Goal: Task Accomplishment & Management: Complete application form

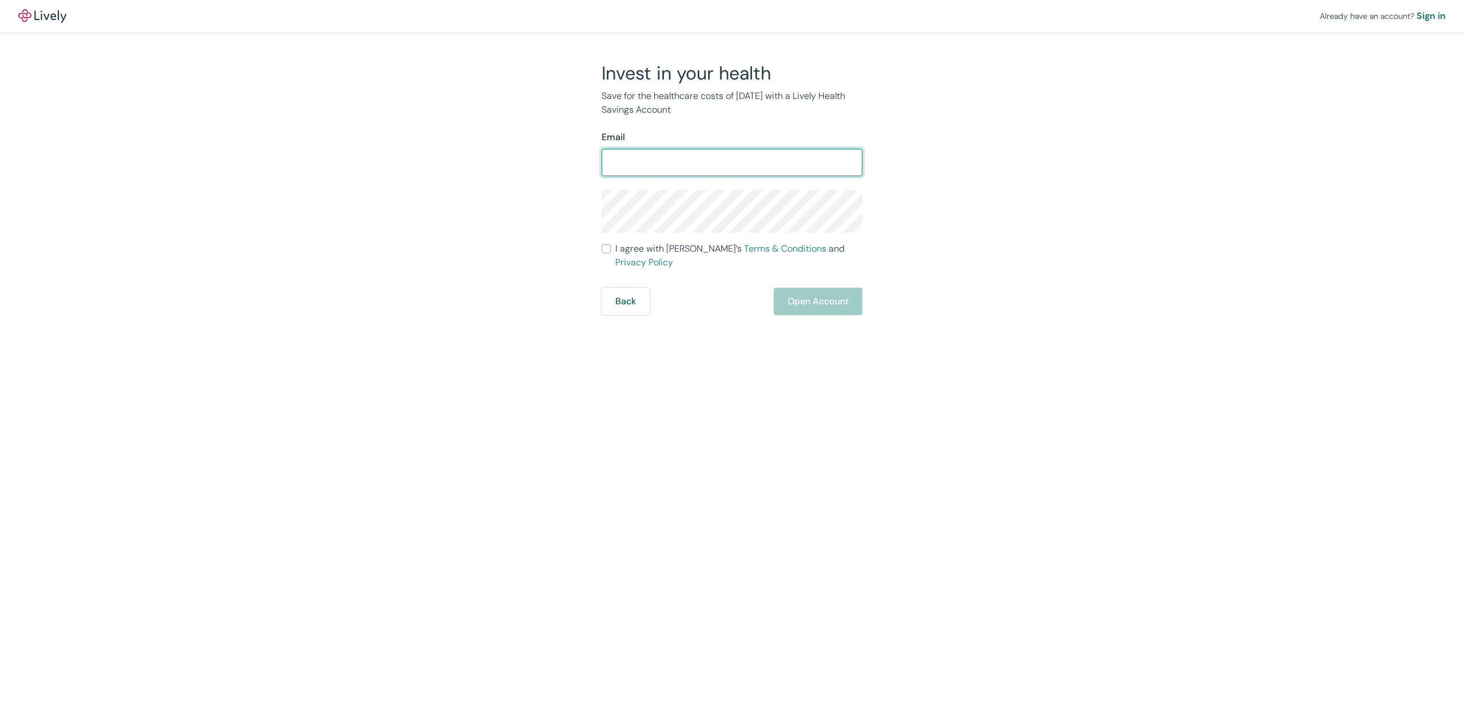
click at [718, 166] on input "Email" at bounding box center [732, 162] width 261 height 23
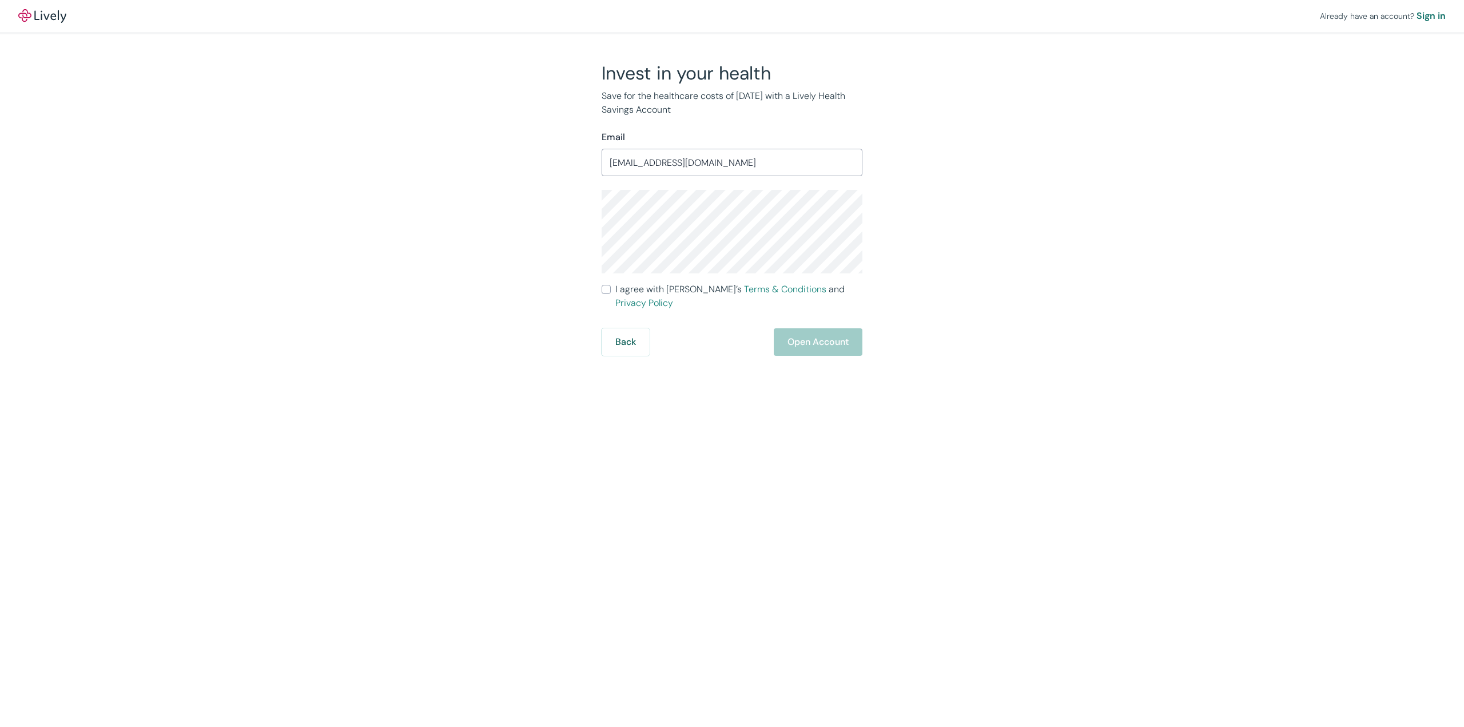
click at [708, 161] on input "[EMAIL_ADDRESS][DOMAIN_NAME]" at bounding box center [732, 162] width 261 height 23
click at [708, 161] on input "pnorth@nyc.rr.com" at bounding box center [732, 162] width 261 height 23
click at [709, 162] on input "pnorth466" at bounding box center [732, 162] width 261 height 23
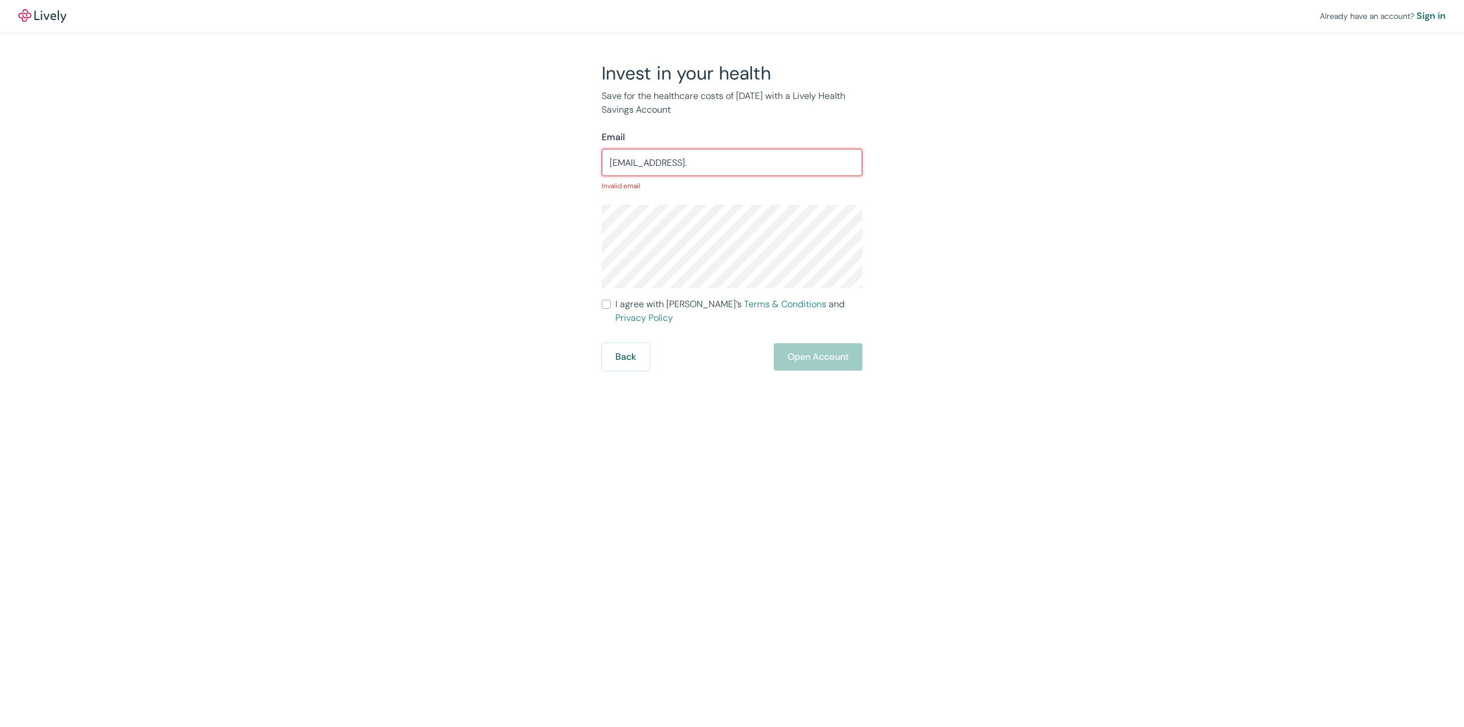
click at [709, 162] on input "pnorth466@gmail." at bounding box center [732, 162] width 261 height 23
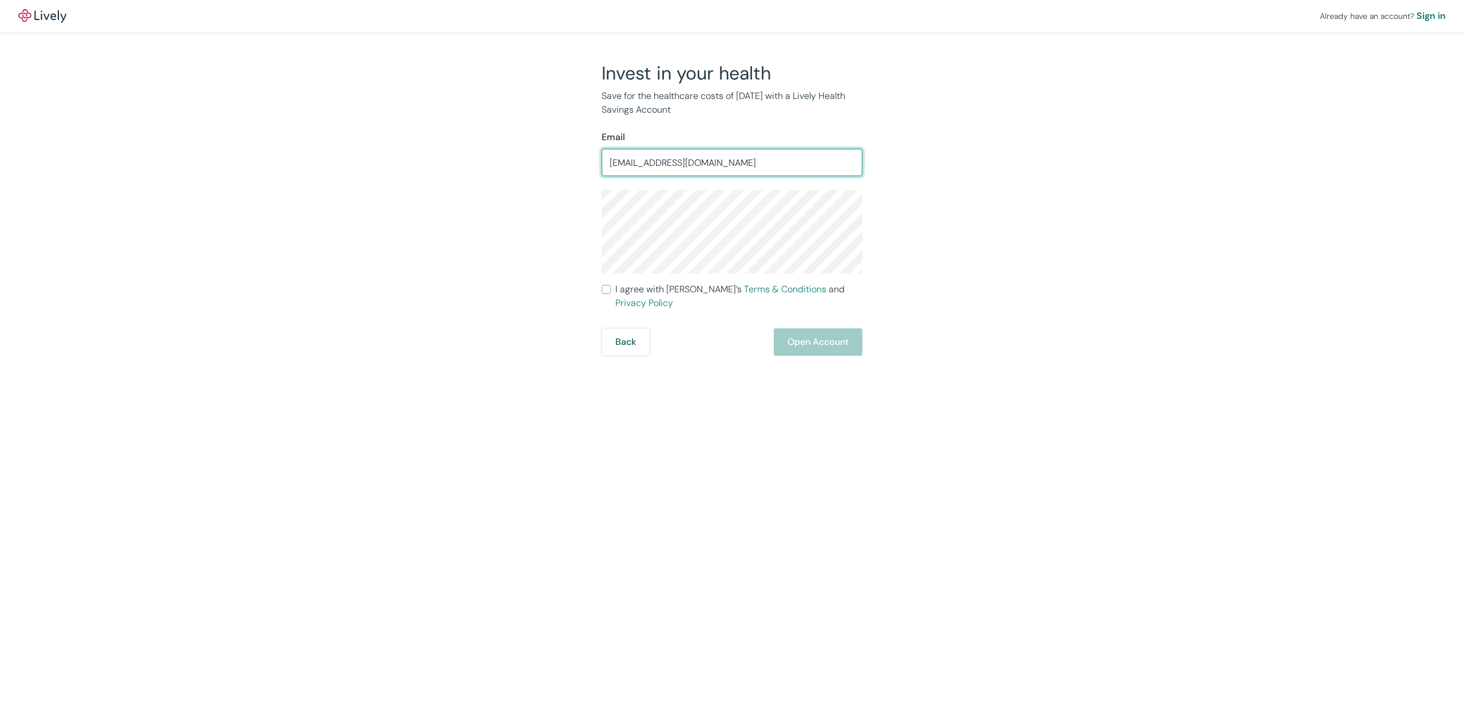
type input "pnorth466@gmail.com"
click at [608, 292] on input "I agree with Lively’s Terms & Conditions and Privacy Policy" at bounding box center [606, 289] width 9 height 9
checkbox input "true"
click at [822, 331] on button "Open Account" at bounding box center [818, 341] width 89 height 27
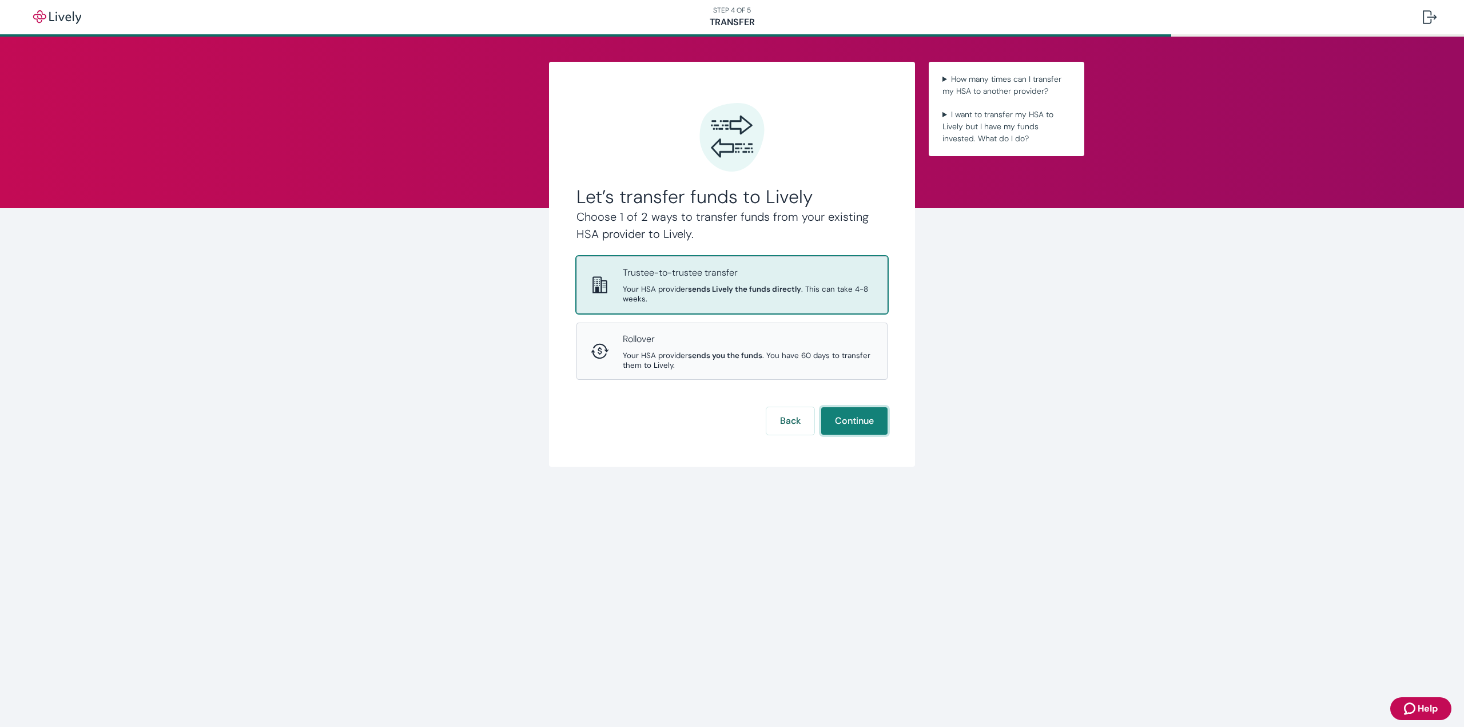
click at [852, 427] on button "Continue" at bounding box center [854, 420] width 66 height 27
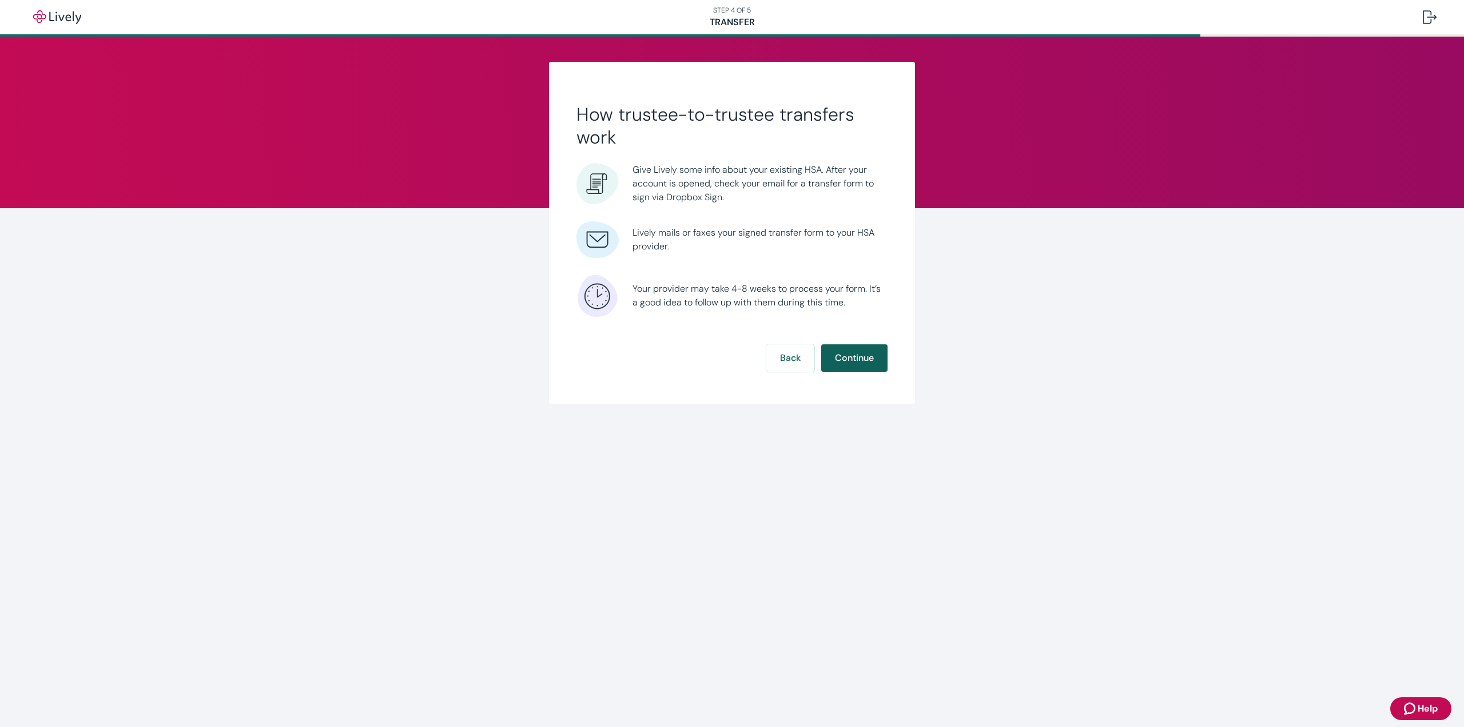
click at [860, 359] on button "Continue" at bounding box center [854, 357] width 66 height 27
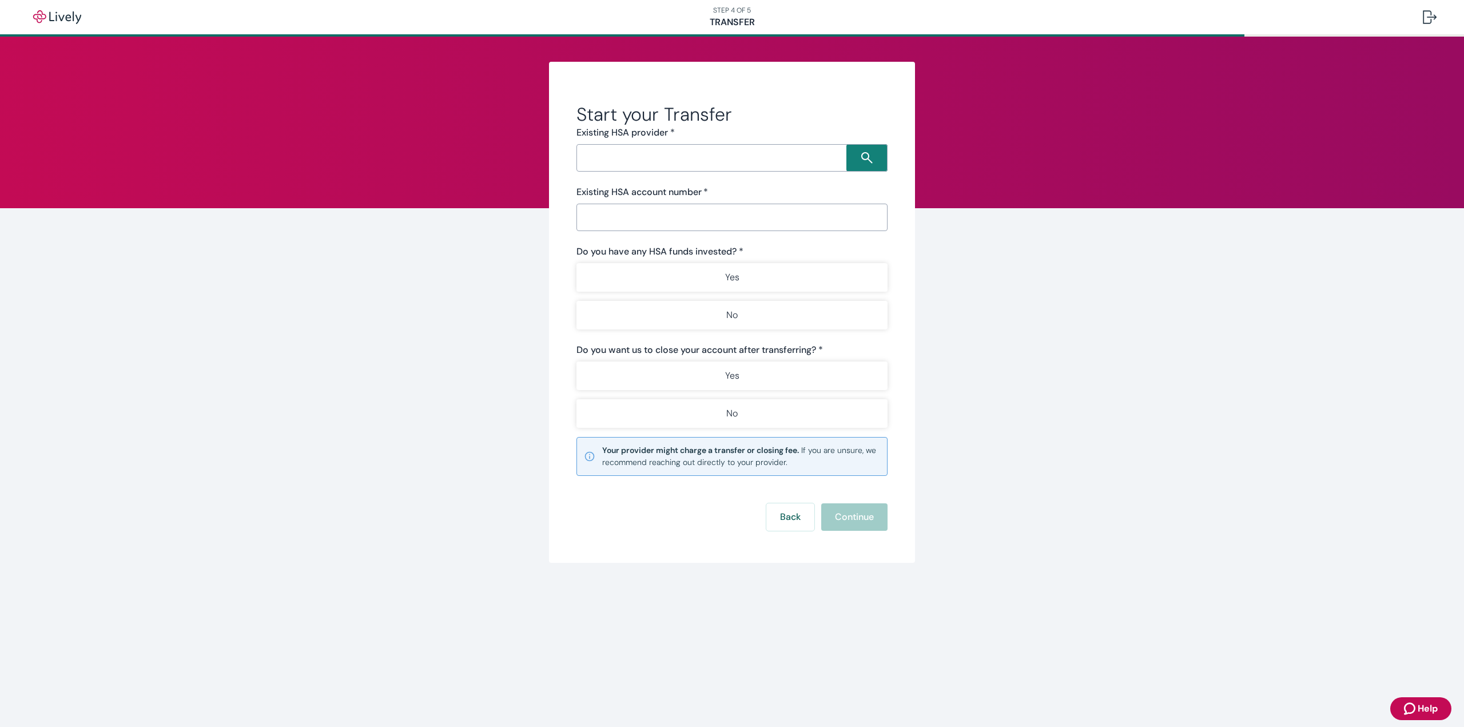
click at [720, 156] on input "Search input" at bounding box center [713, 158] width 267 height 16
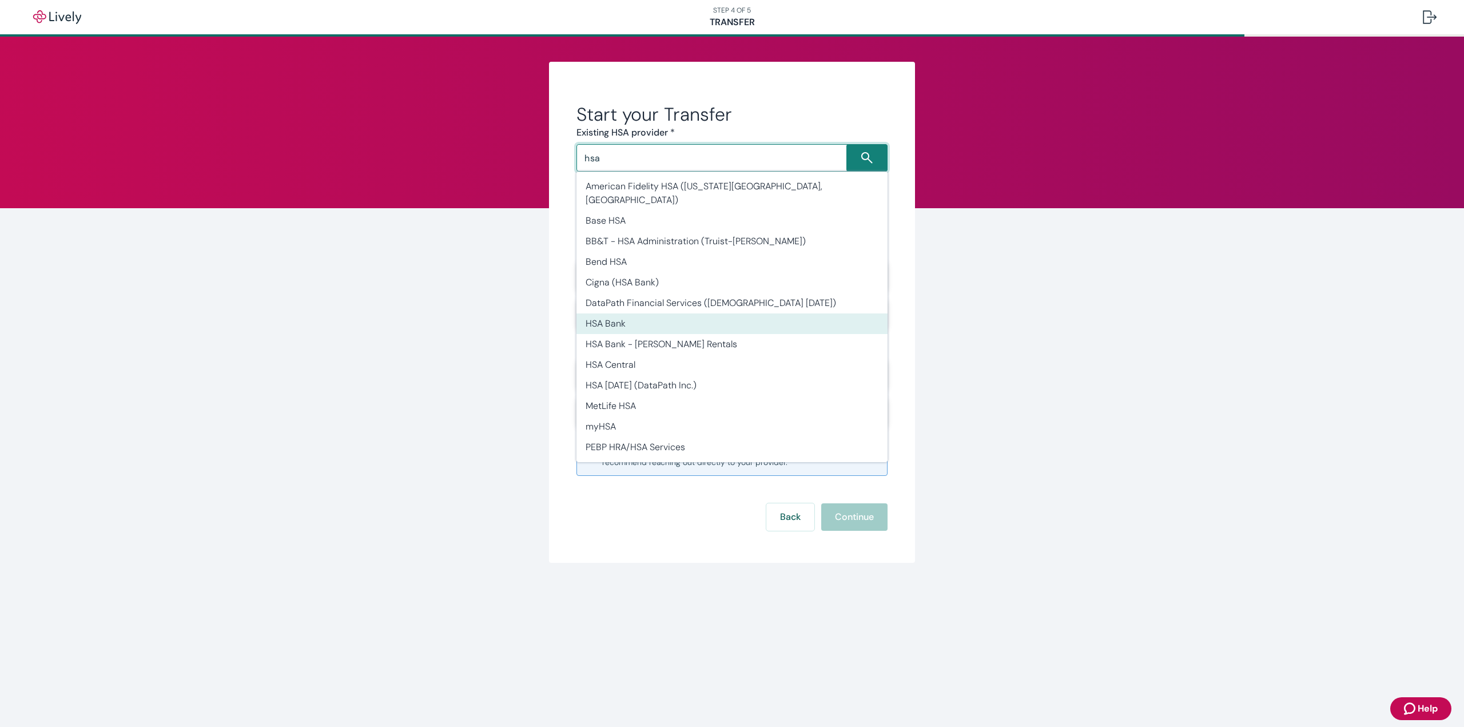
click at [655, 313] on li "HSA Bank" at bounding box center [731, 323] width 311 height 21
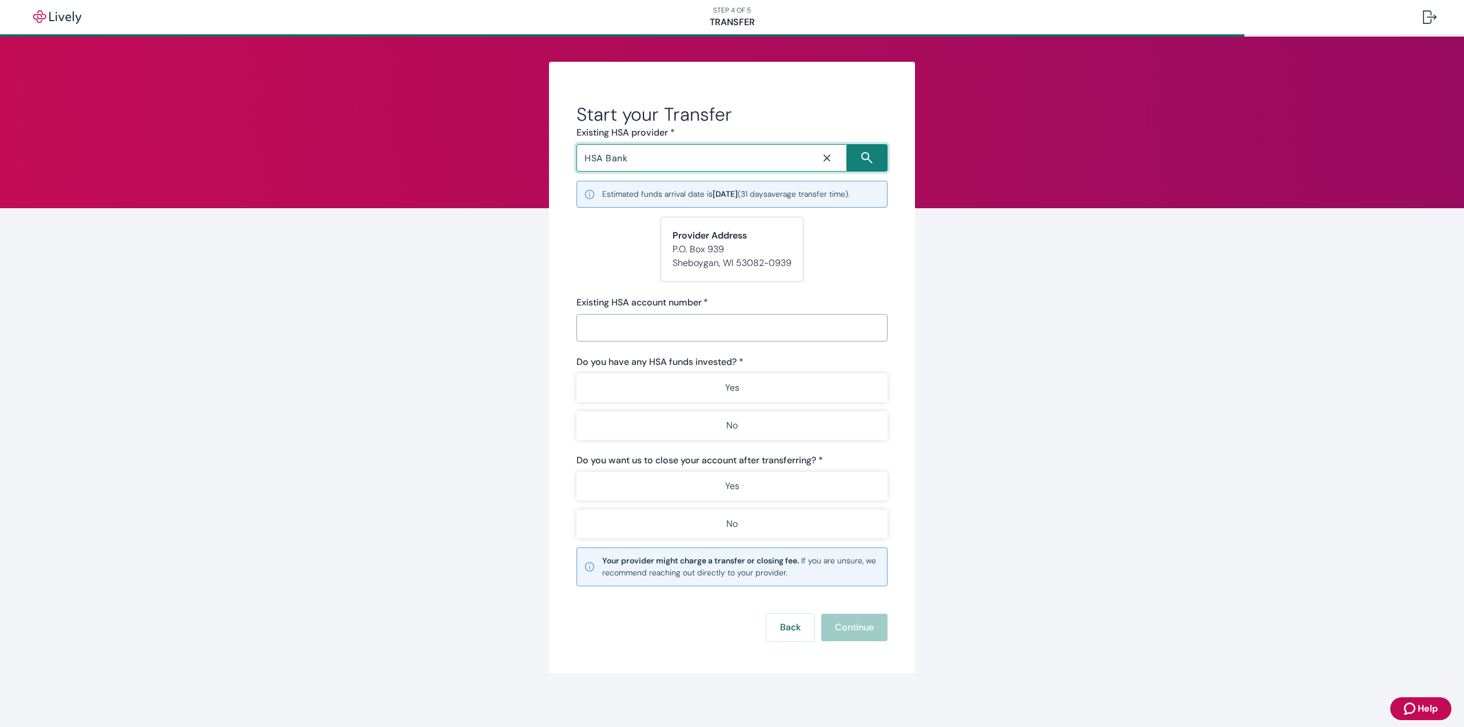
type input "HSA Bank"
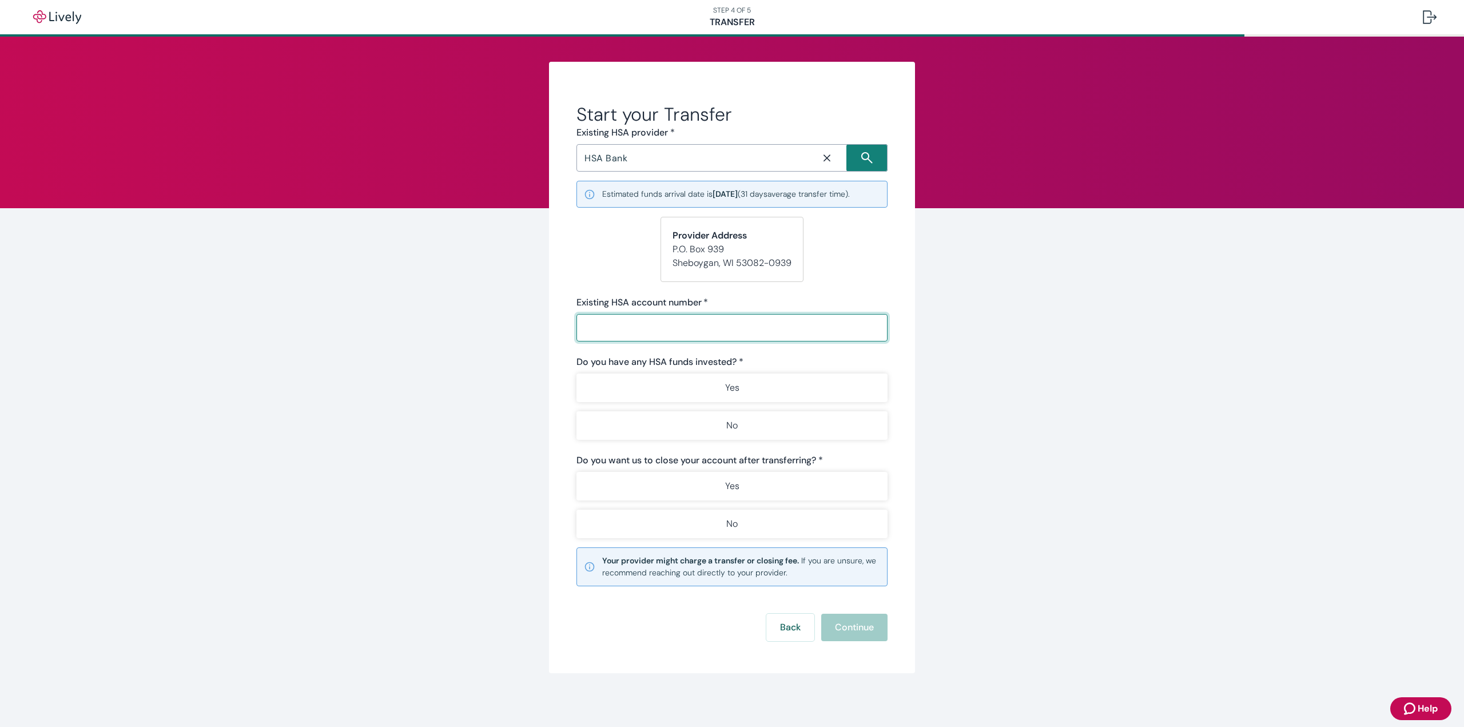
click at [665, 326] on input "Existing HSA account number   *" at bounding box center [731, 327] width 311 height 23
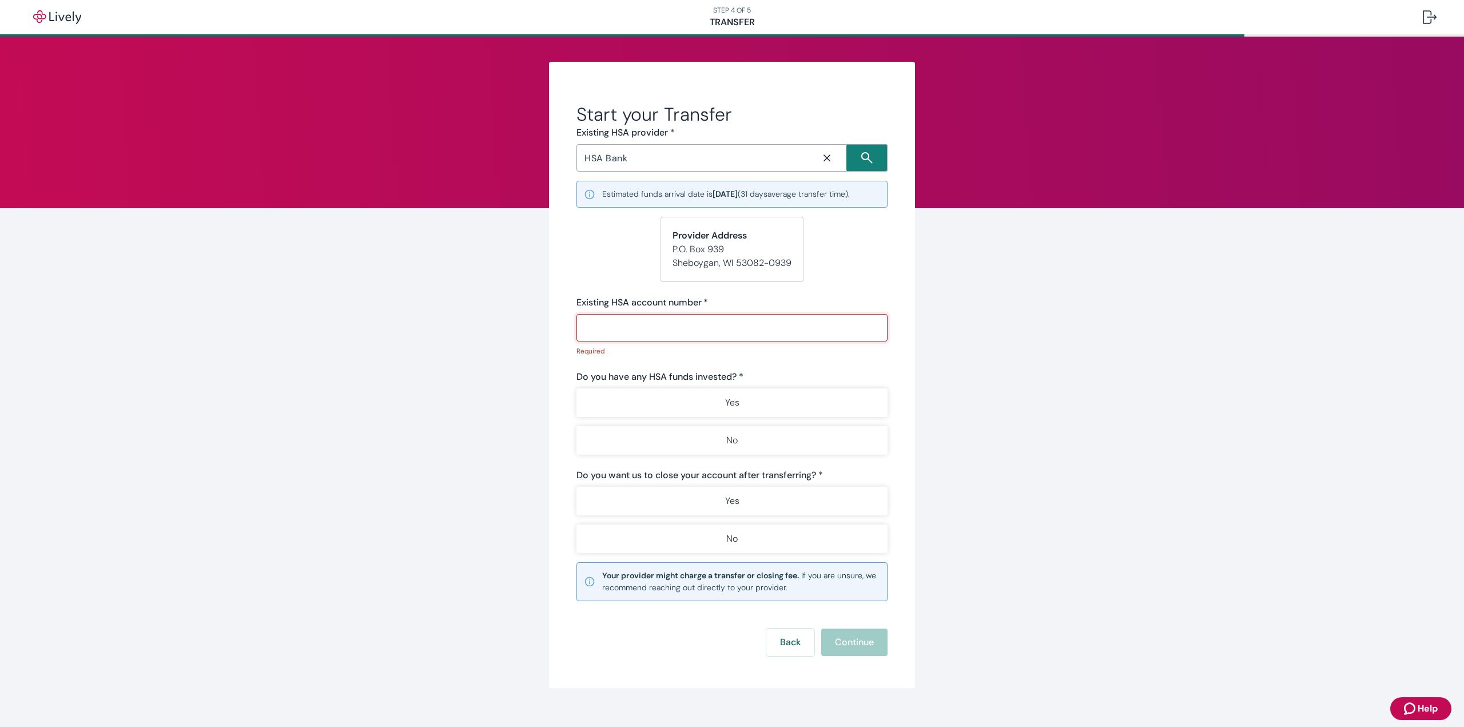
click at [657, 329] on input "Existing HSA account number   *" at bounding box center [731, 327] width 311 height 23
paste input "397046120879"
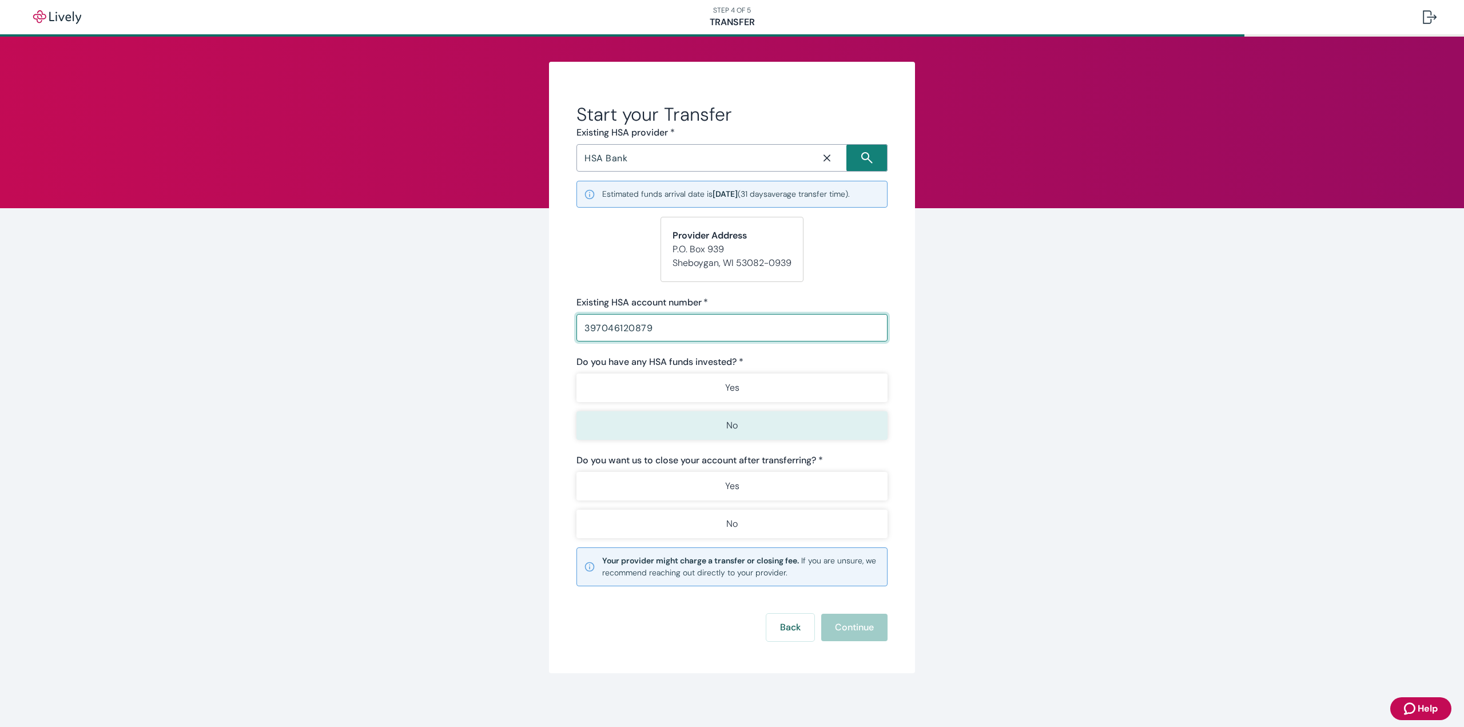
type input "397046120879"
click at [650, 430] on button "No" at bounding box center [731, 425] width 311 height 29
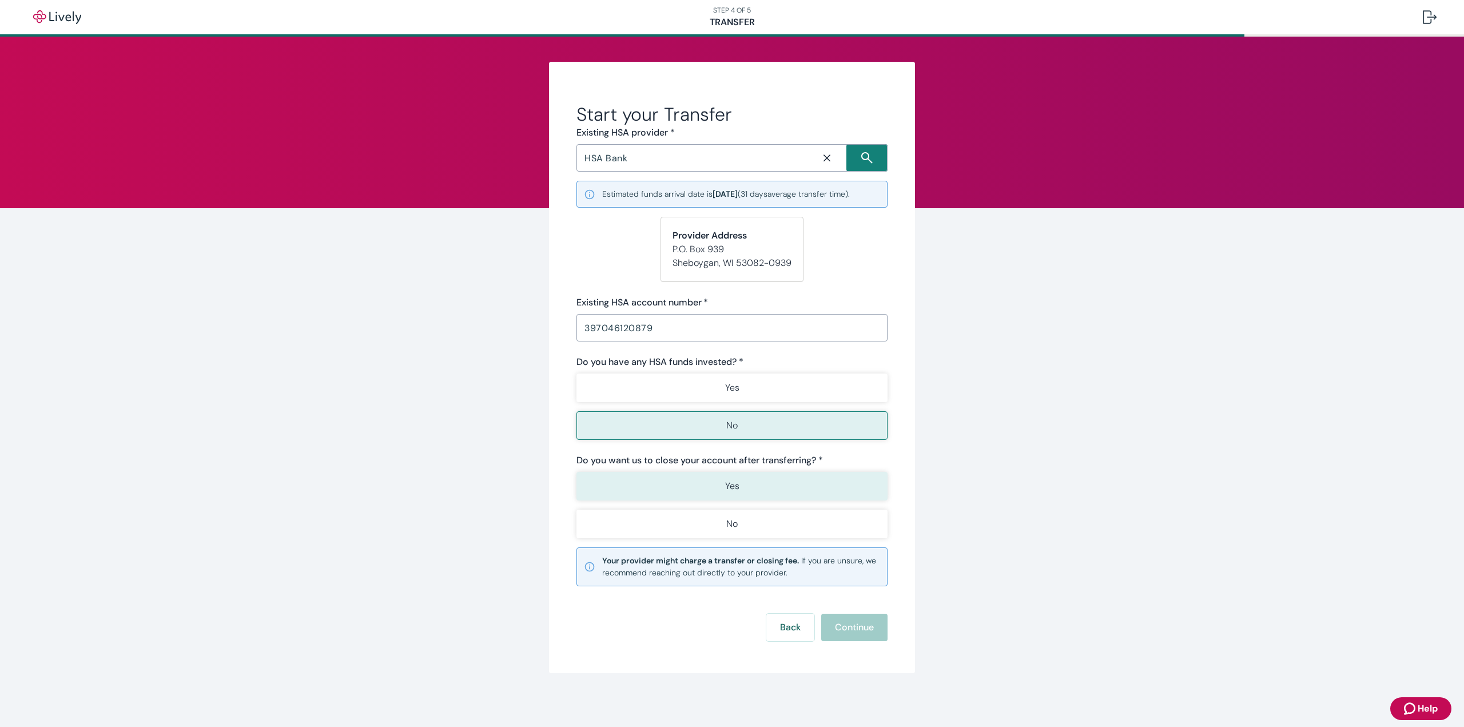
click at [655, 483] on button "Yes" at bounding box center [731, 486] width 311 height 29
click at [842, 631] on button "Continue" at bounding box center [854, 627] width 66 height 27
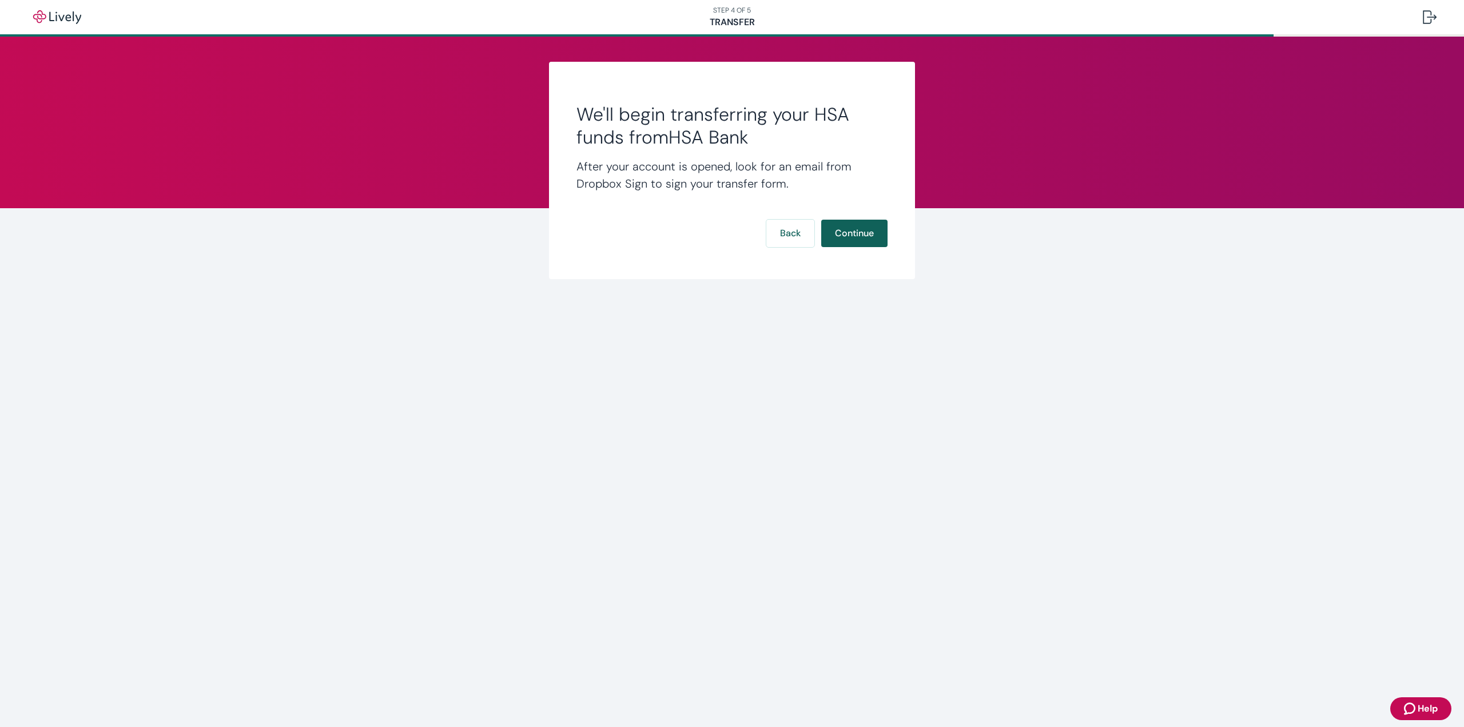
click at [861, 233] on button "Continue" at bounding box center [854, 233] width 66 height 27
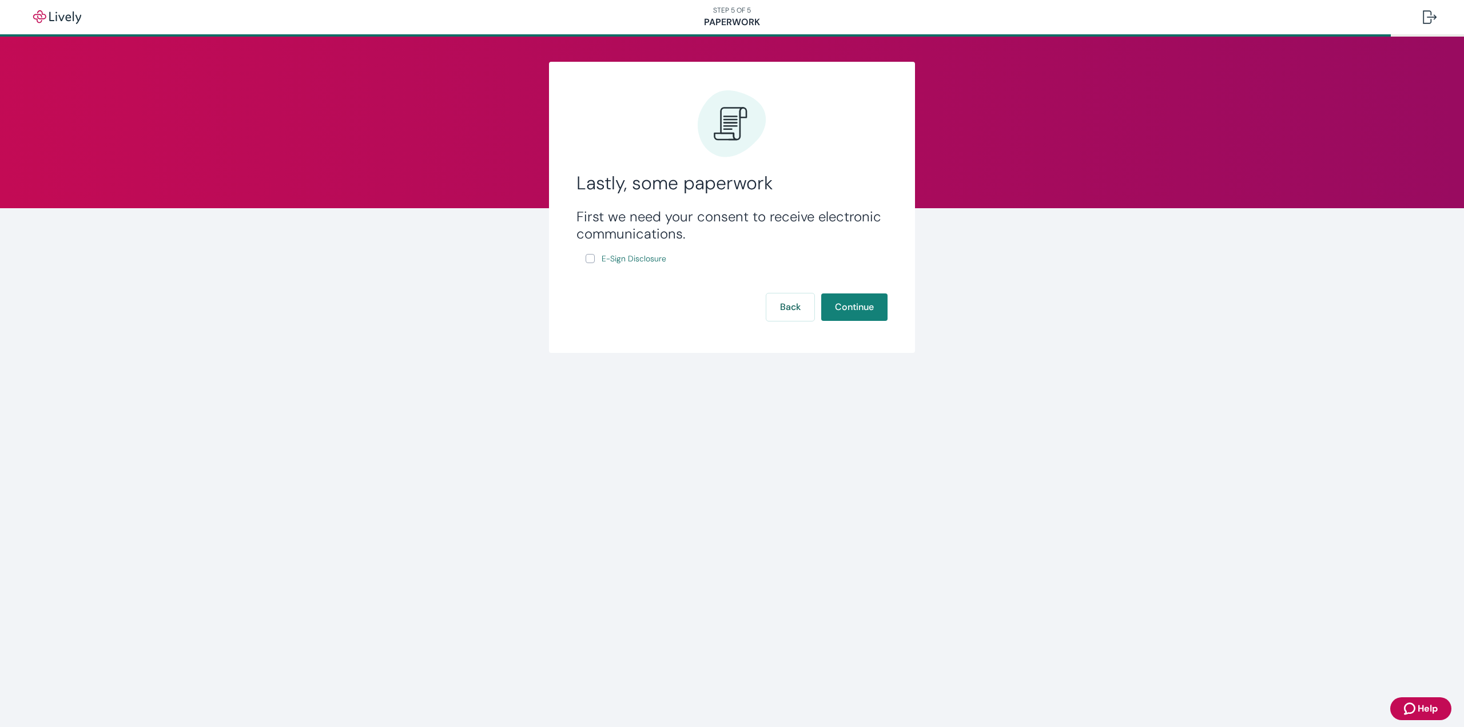
click at [592, 260] on input "E-Sign Disclosure" at bounding box center [590, 258] width 9 height 9
checkbox input "true"
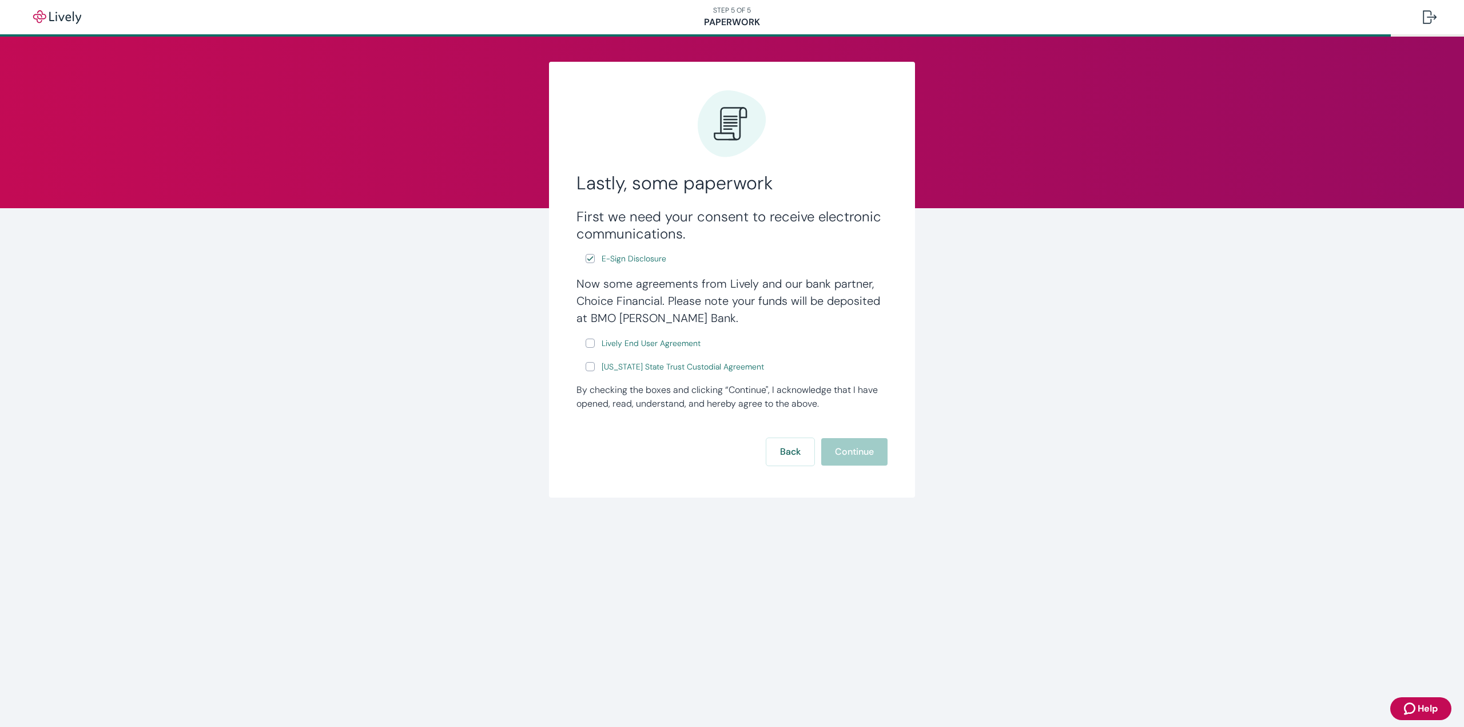
click at [591, 343] on input "Lively End User Agreement" at bounding box center [590, 343] width 9 height 9
checkbox input "true"
click at [590, 365] on input "Wyoming State Trust Custodial Agreement" at bounding box center [590, 366] width 9 height 9
checkbox input "true"
click at [855, 452] on button "Continue" at bounding box center [854, 451] width 66 height 27
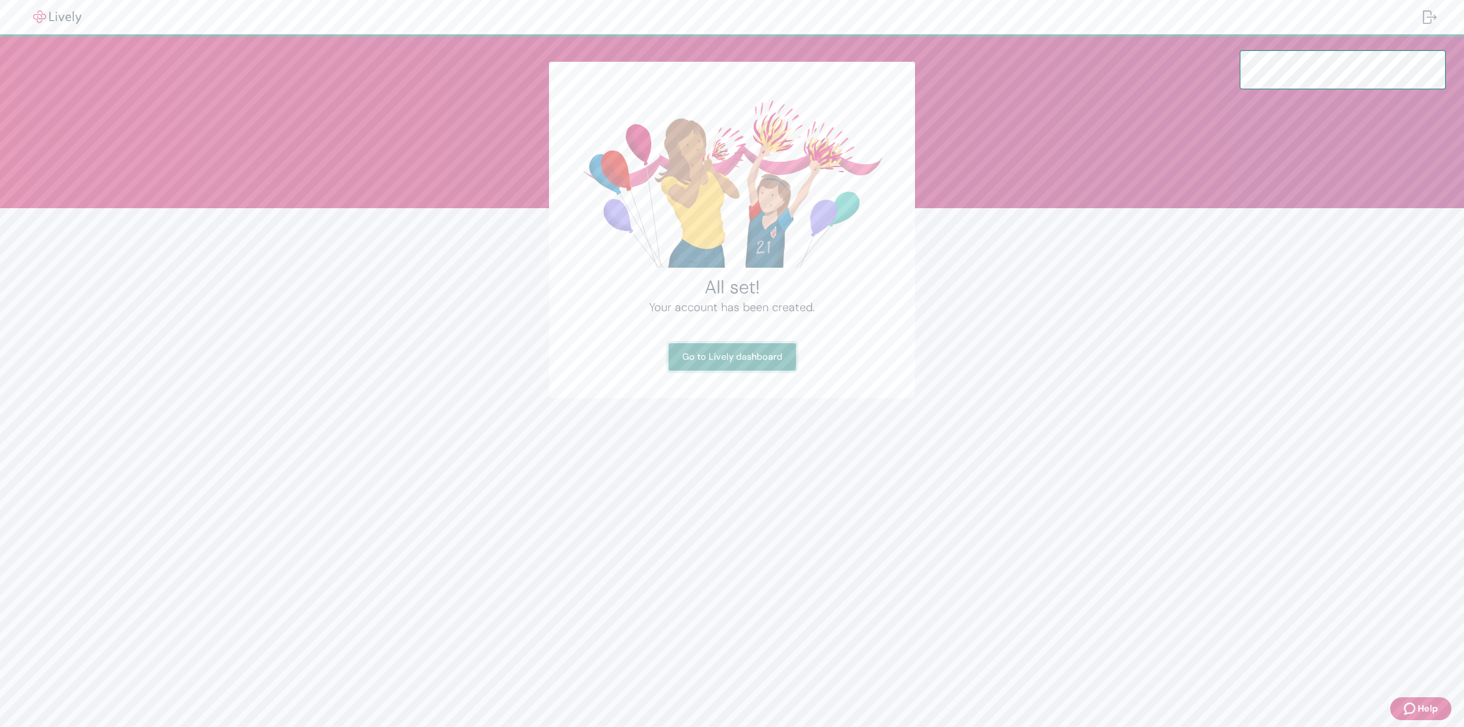
click at [718, 353] on link "Go to Lively dashboard" at bounding box center [733, 356] width 128 height 27
